Goal: Information Seeking & Learning: Learn about a topic

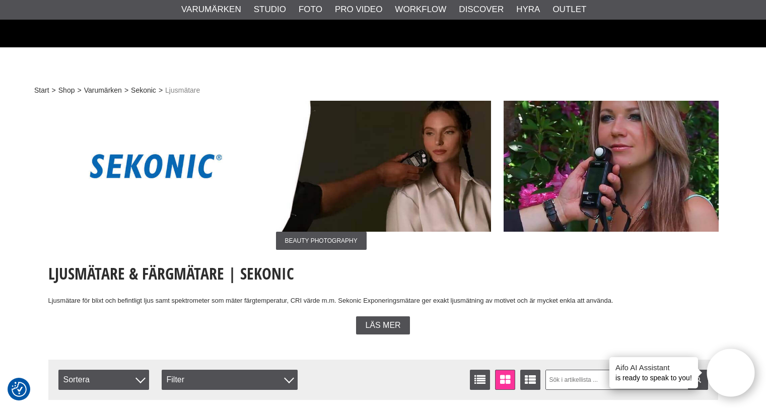
scroll to position [956, 0]
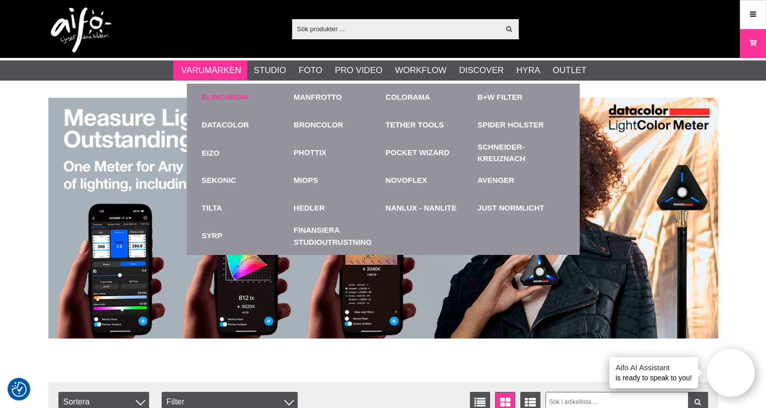
click at [217, 94] on link "Elinchrom" at bounding box center [225, 98] width 46 height 12
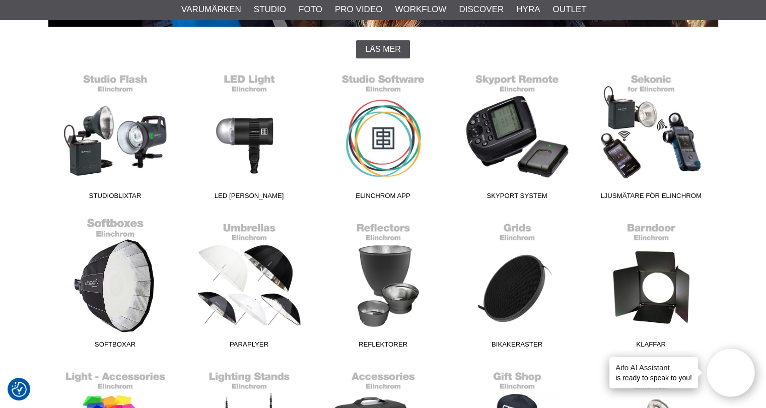
scroll to position [352, 0]
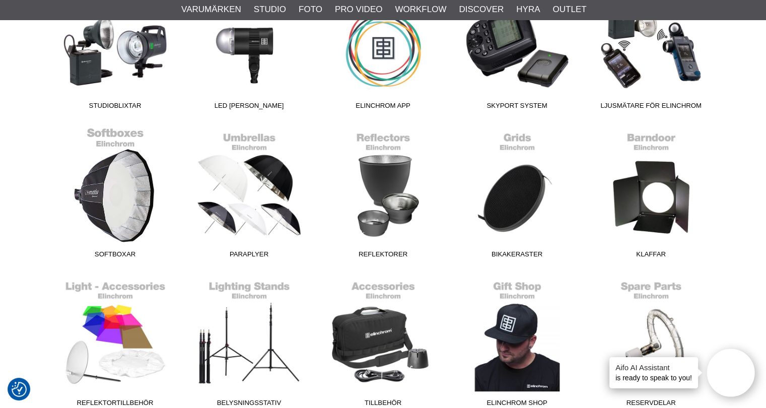
click at [115, 213] on link "Softboxar" at bounding box center [115, 195] width 134 height 136
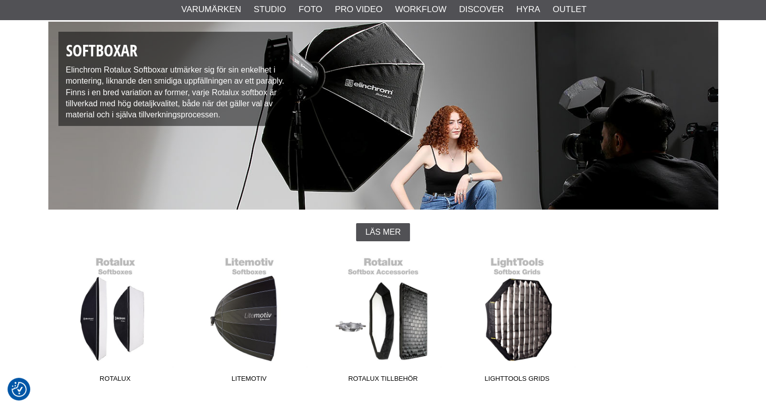
scroll to position [302, 0]
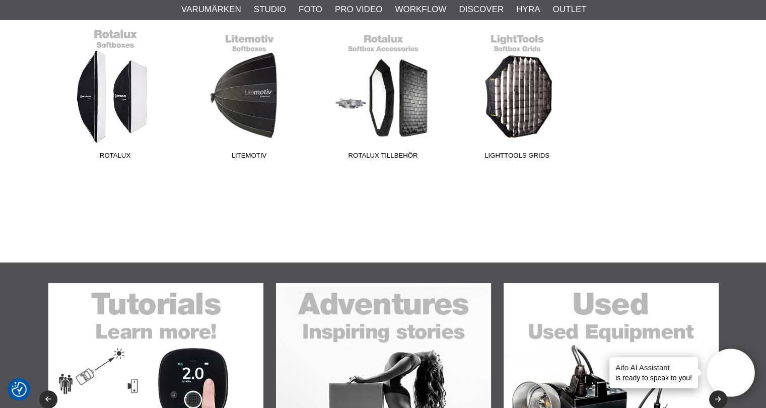
click at [116, 122] on link "Rotalux" at bounding box center [115, 96] width 134 height 136
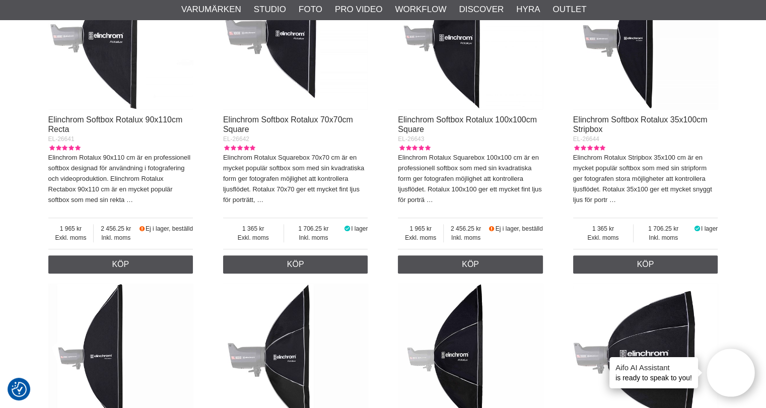
scroll to position [1108, 0]
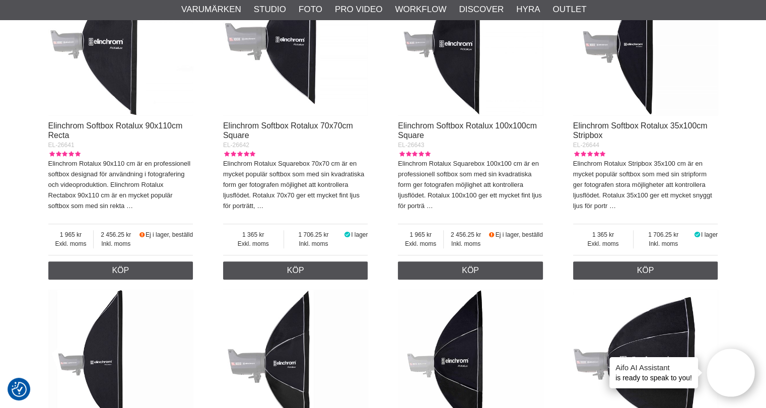
click at [622, 67] on img at bounding box center [645, 42] width 145 height 145
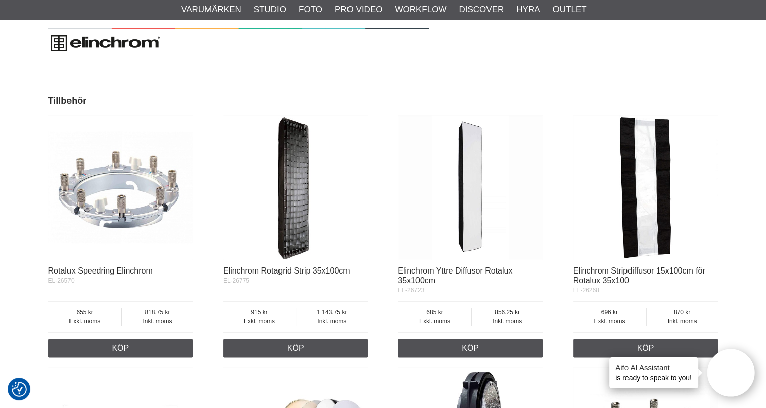
scroll to position [1561, 0]
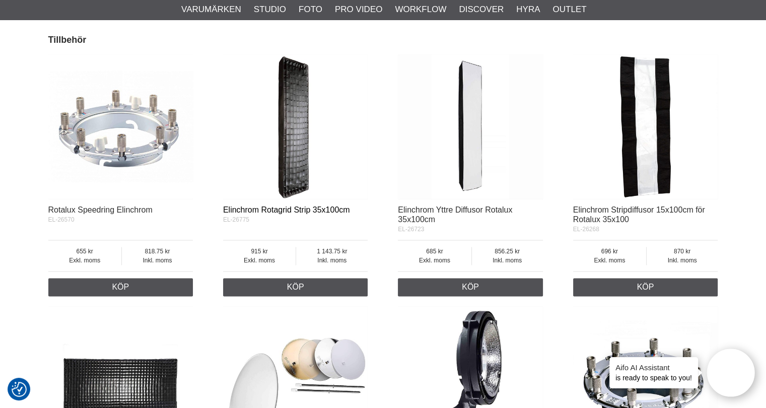
click at [278, 205] on link "Elinchrom Rotagrid Strip 35x100cm" at bounding box center [286, 209] width 127 height 9
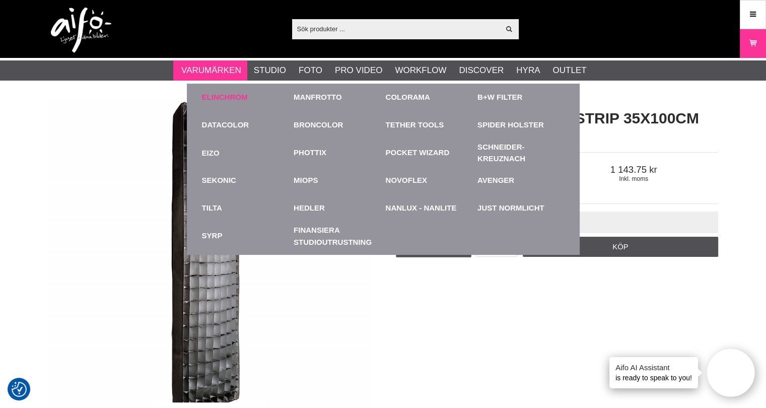
click at [226, 92] on link "Elinchrom" at bounding box center [225, 98] width 46 height 12
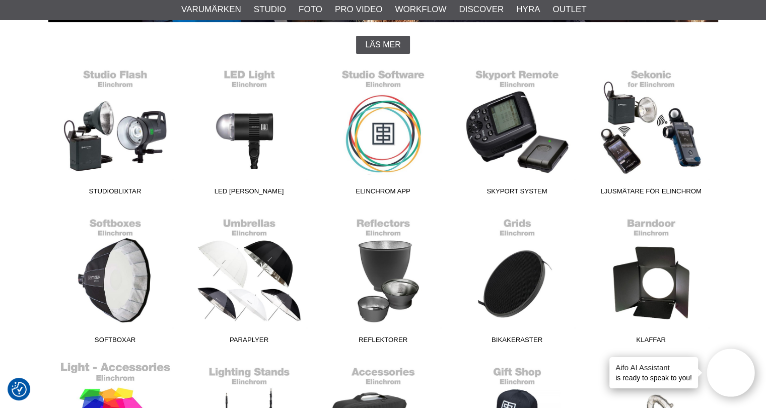
scroll to position [252, 0]
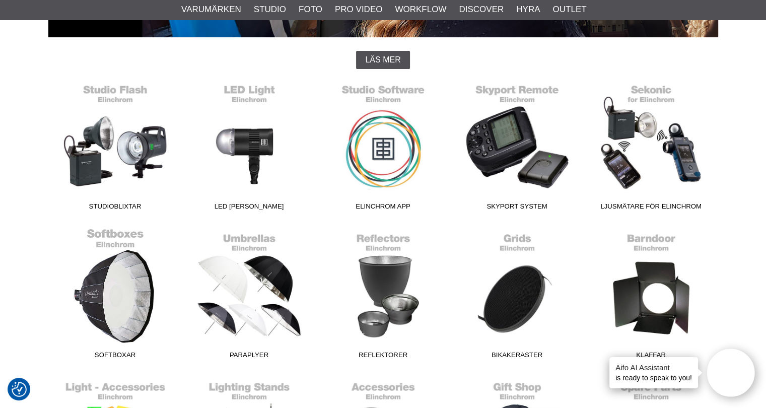
click at [99, 297] on link "Softboxar" at bounding box center [115, 296] width 134 height 136
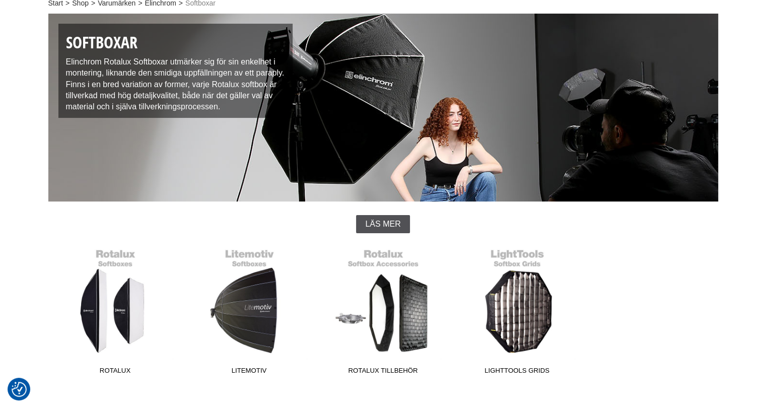
scroll to position [201, 0]
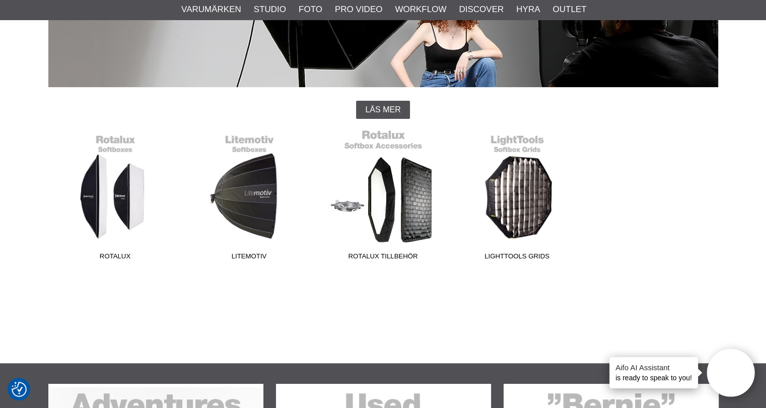
click at [391, 203] on link "Rotalux Tillbehör" at bounding box center [383, 197] width 134 height 136
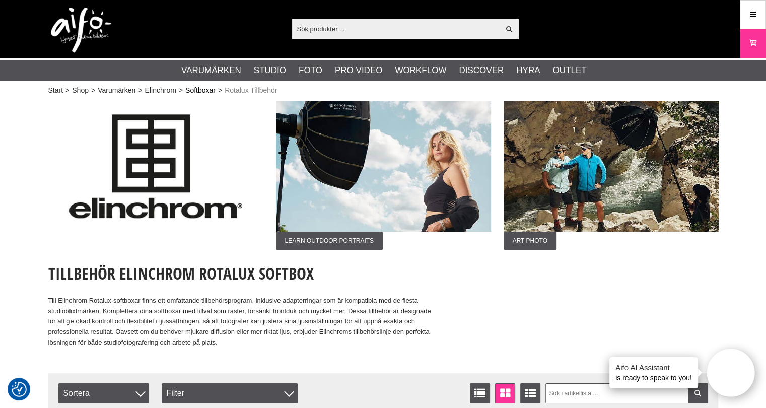
click at [198, 89] on link "Softboxar" at bounding box center [200, 90] width 30 height 11
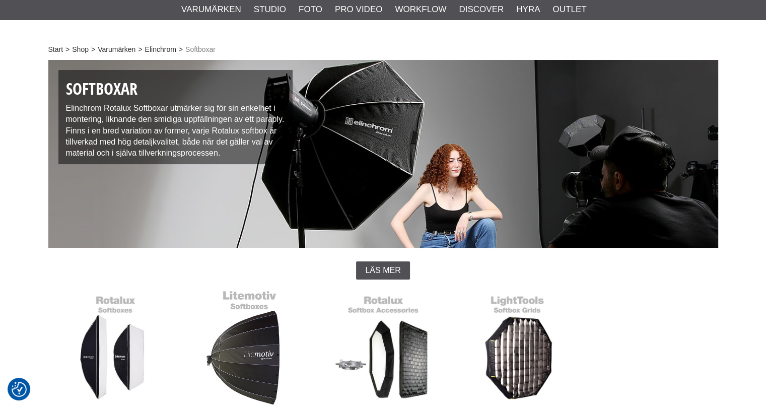
scroll to position [101, 0]
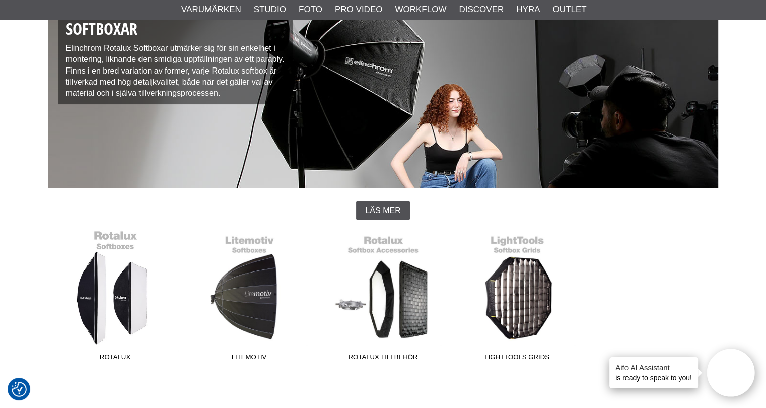
click at [114, 300] on link "Rotalux" at bounding box center [115, 298] width 134 height 136
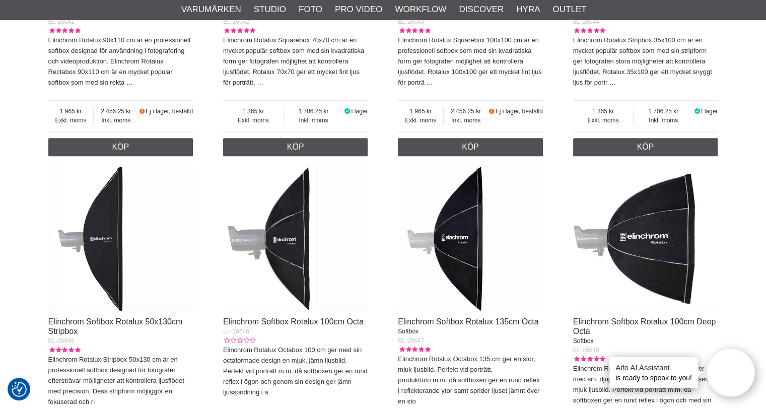
scroll to position [1259, 0]
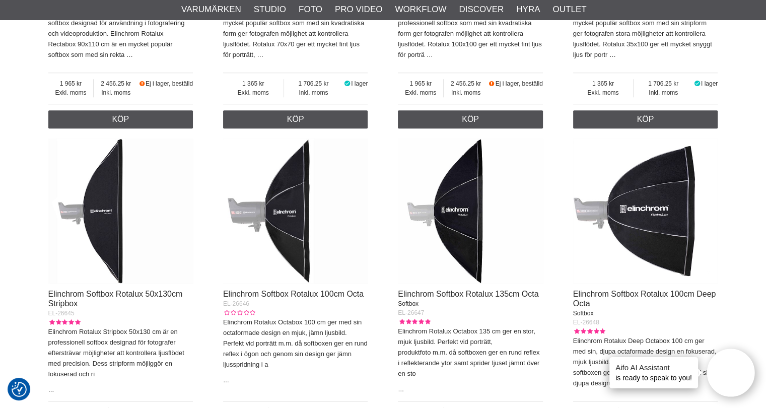
click at [459, 248] on img at bounding box center [470, 210] width 145 height 145
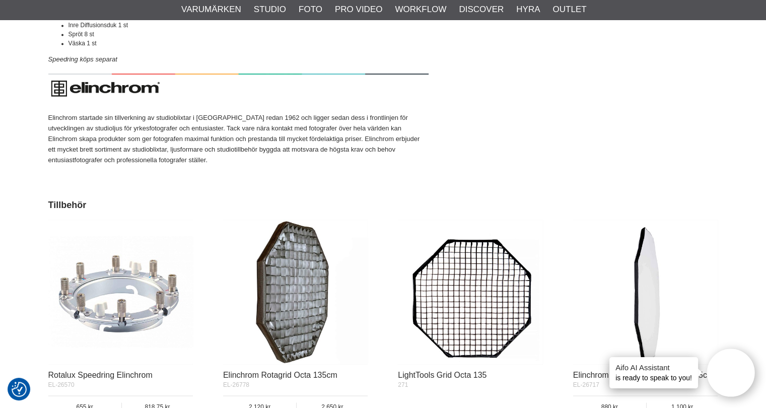
scroll to position [1611, 0]
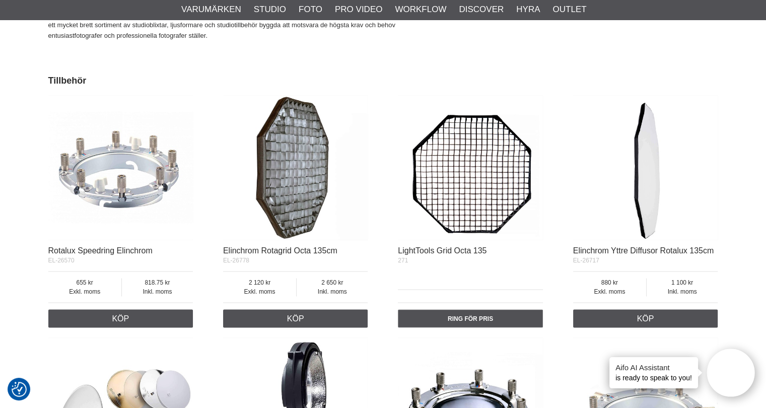
click at [275, 189] on img at bounding box center [295, 167] width 145 height 145
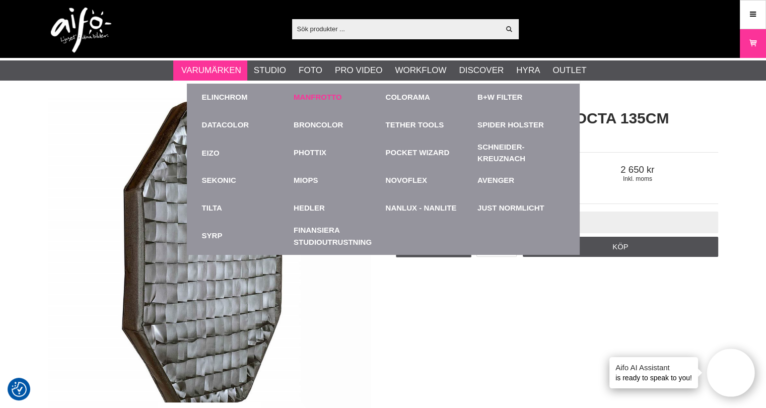
click at [318, 96] on link "Manfrotto" at bounding box center [317, 98] width 48 height 12
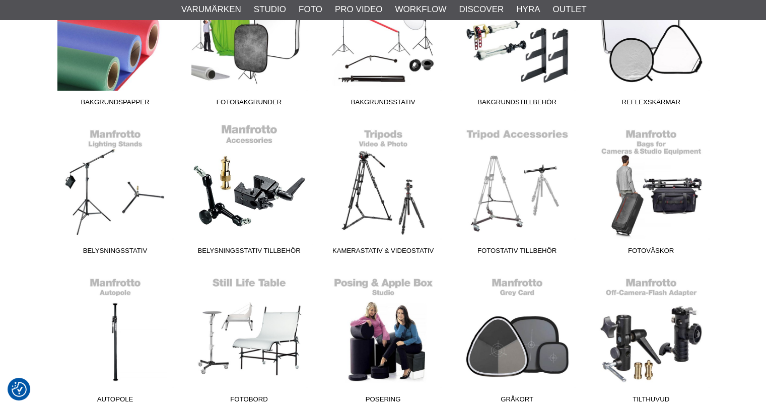
scroll to position [403, 0]
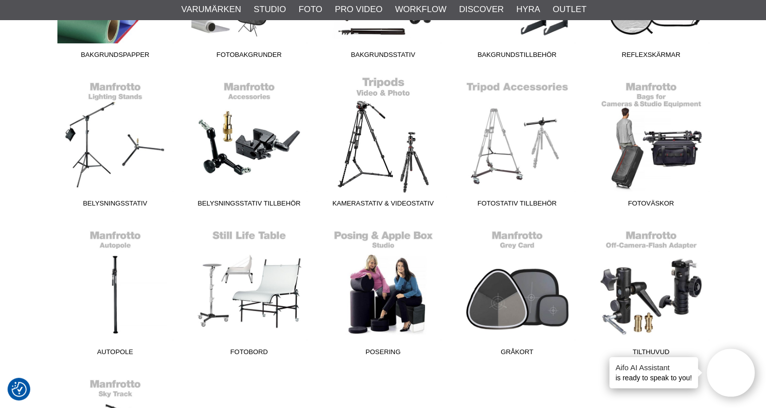
click at [366, 163] on link "Kamerastativ & Videostativ" at bounding box center [383, 144] width 134 height 136
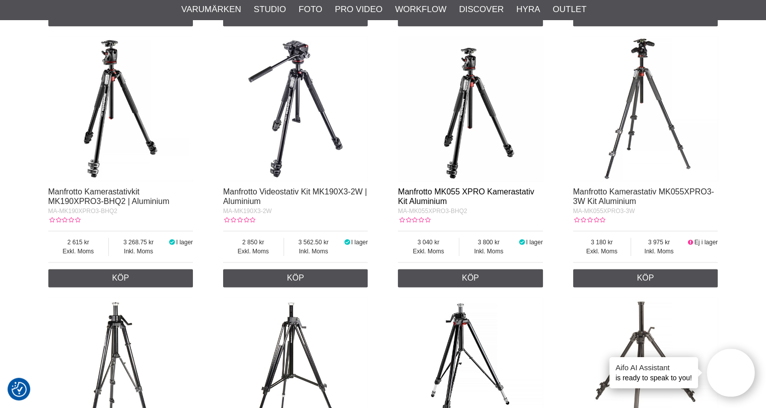
scroll to position [1158, 0]
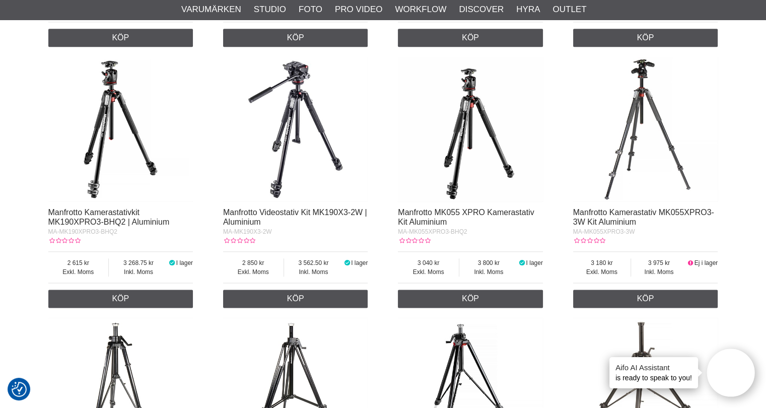
click at [470, 84] on img at bounding box center [470, 129] width 145 height 145
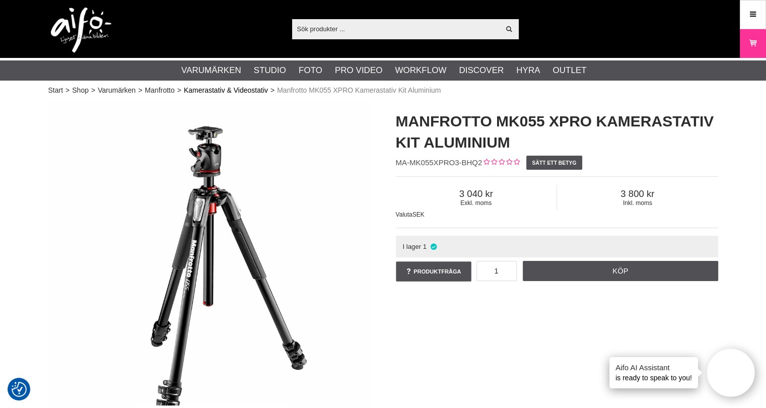
click at [245, 87] on link "Kamerastativ & Videostativ" at bounding box center [226, 90] width 84 height 11
click at [246, 90] on link "Kamerastativ & Videostativ" at bounding box center [226, 90] width 84 height 11
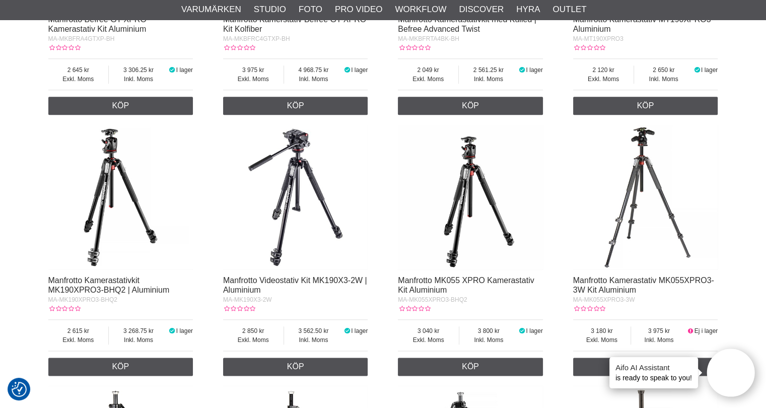
scroll to position [1108, 0]
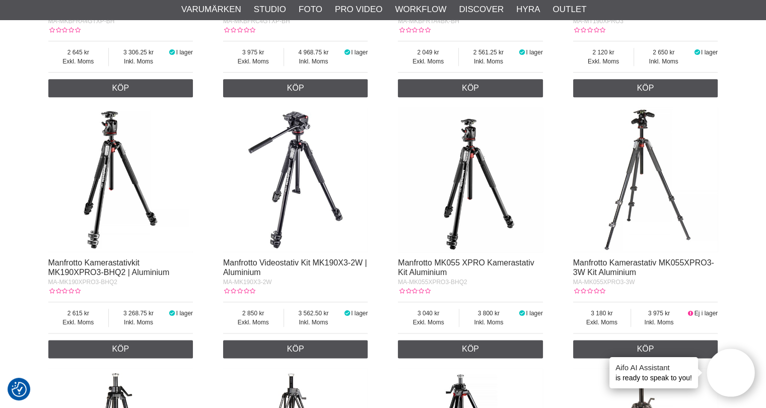
click at [290, 158] on img at bounding box center [295, 179] width 145 height 145
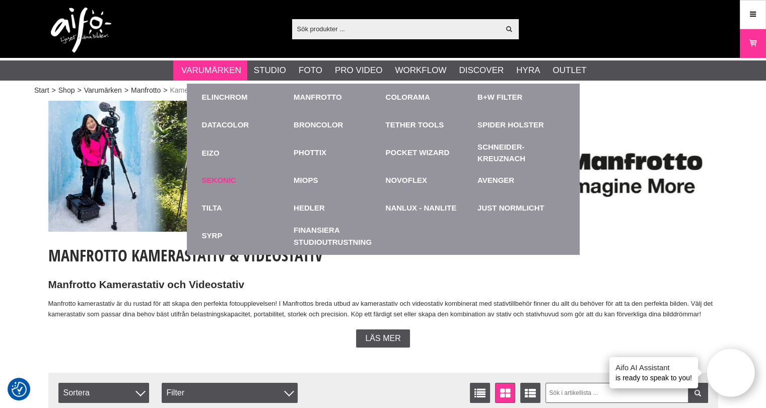
click at [210, 181] on link "Sekonic" at bounding box center [219, 181] width 34 height 12
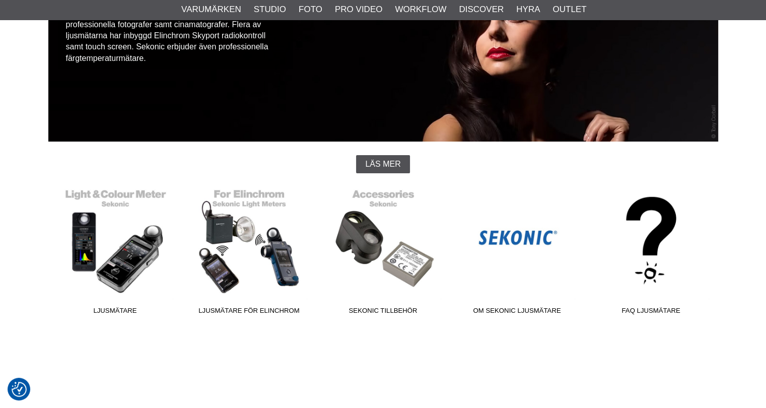
scroll to position [151, 0]
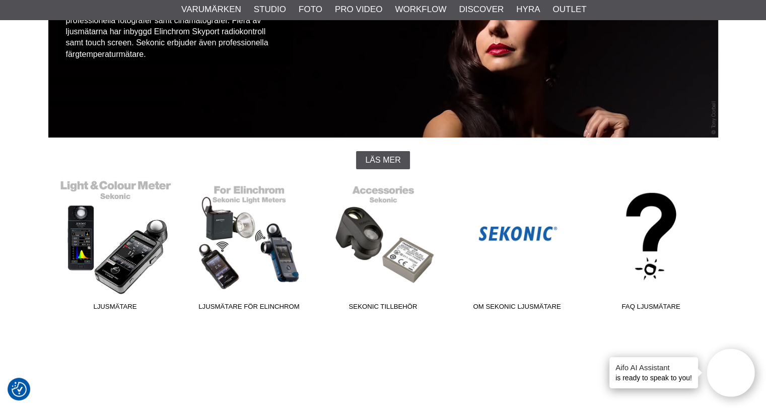
click at [125, 237] on link "Ljusmätare" at bounding box center [115, 247] width 134 height 136
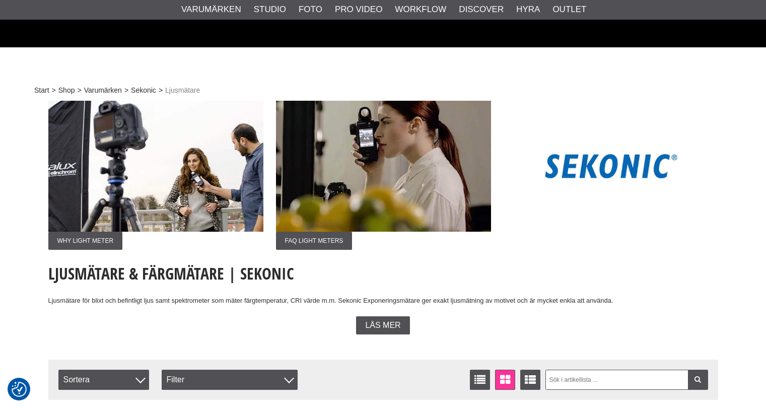
checkbox input "true"
